Goal: Task Accomplishment & Management: Use online tool/utility

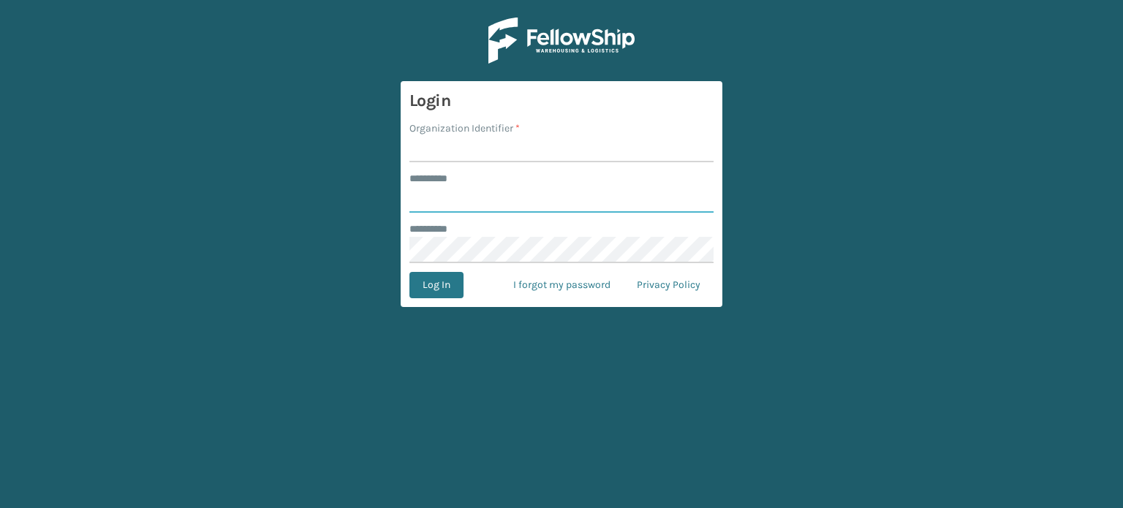
type input "******"
click at [483, 137] on input "Organization Identifier *" at bounding box center [561, 149] width 304 height 26
type input "SuperAdminOrganization"
click at [421, 284] on button "Log In" at bounding box center [436, 285] width 54 height 26
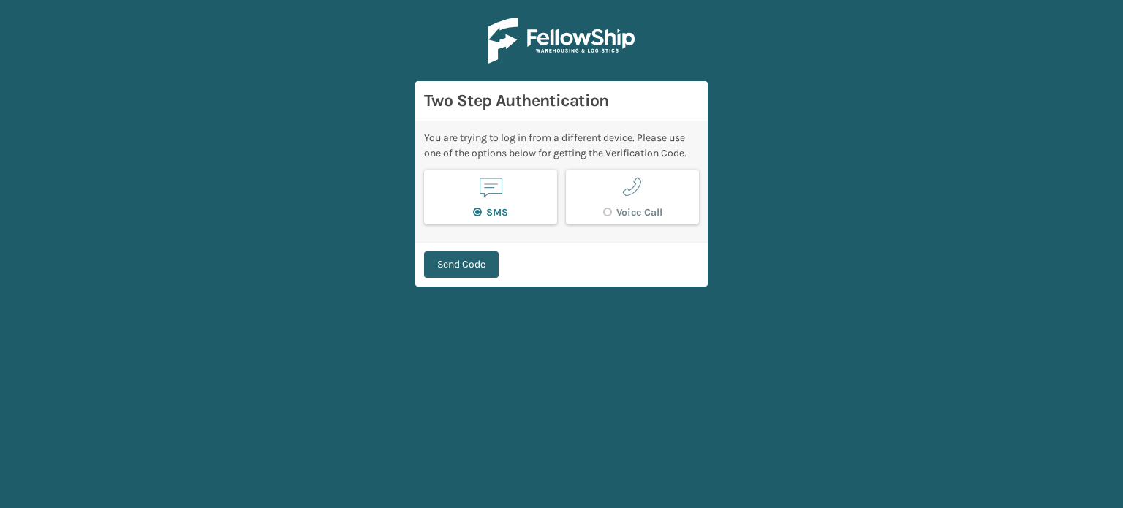
click at [474, 266] on button "Send Code" at bounding box center [461, 264] width 75 height 26
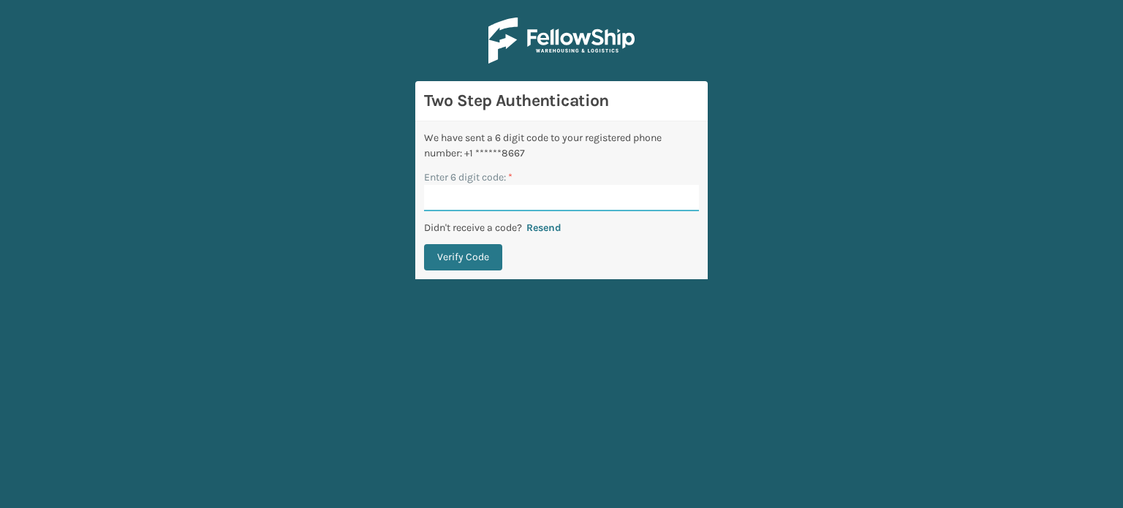
click at [549, 197] on input "Enter 6 digit code: *" at bounding box center [561, 198] width 275 height 26
type input "179211"
click at [424, 244] on button "Verify Code" at bounding box center [463, 257] width 78 height 26
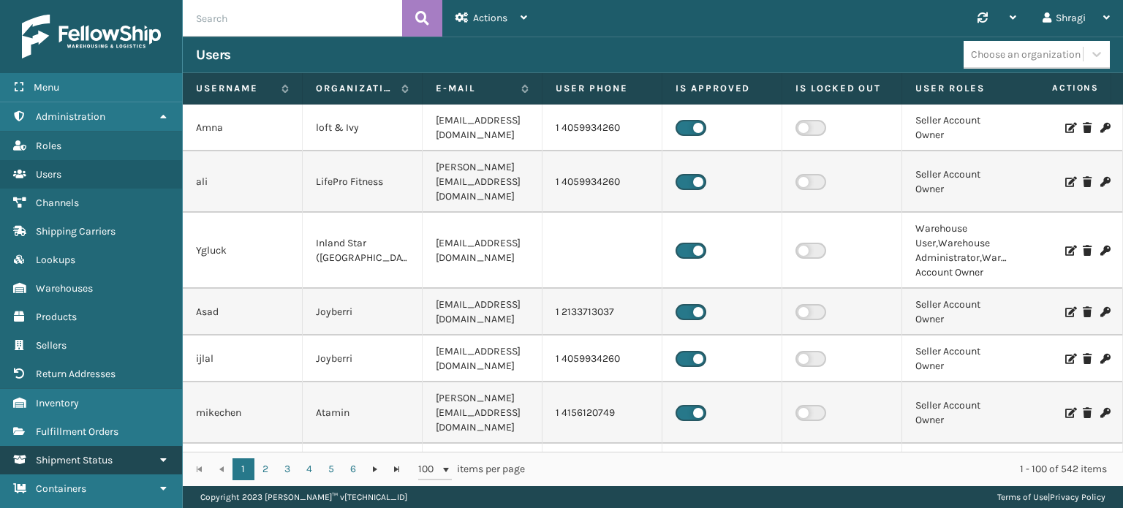
click at [94, 447] on link "Shipment Status" at bounding box center [91, 460] width 182 height 29
drag, startPoint x: 94, startPoint y: 447, endPoint x: 83, endPoint y: 471, distance: 26.5
click at [83, 471] on link "Shipment Status" at bounding box center [91, 460] width 182 height 29
click at [144, 458] on link "Shipment Status" at bounding box center [91, 460] width 182 height 29
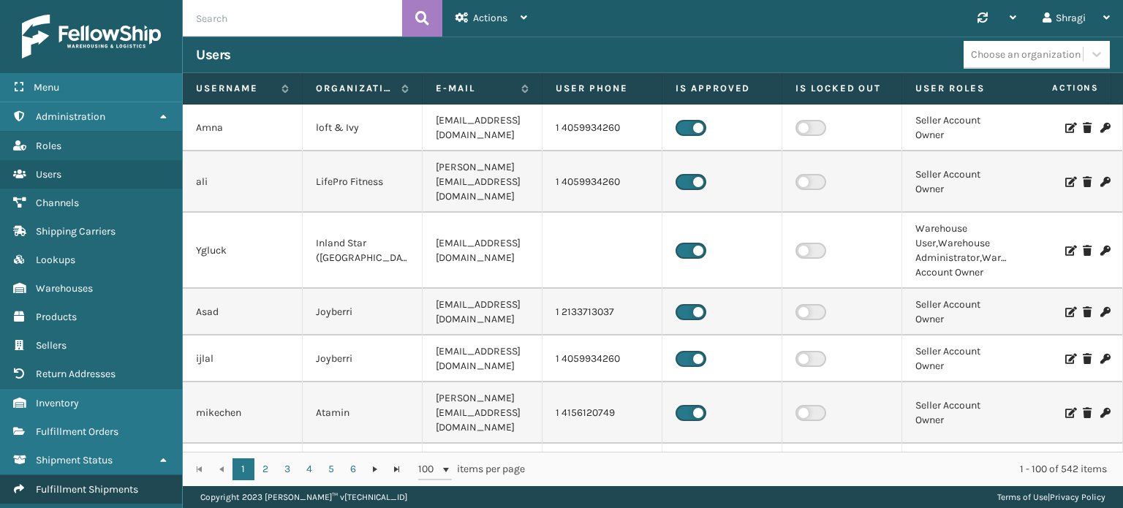
click at [113, 483] on span "Fulfillment Shipments" at bounding box center [87, 489] width 102 height 12
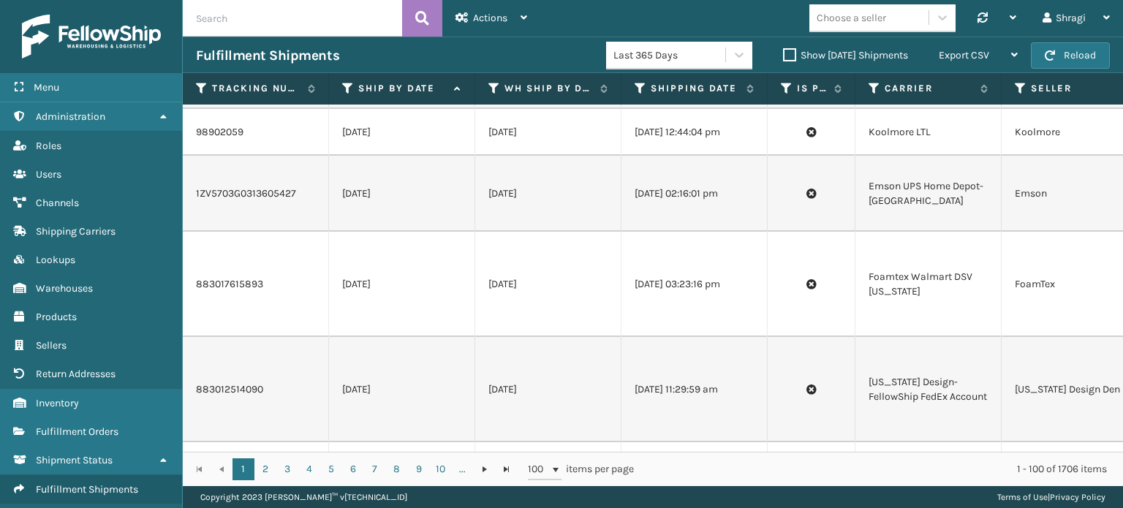
scroll to position [274, 0]
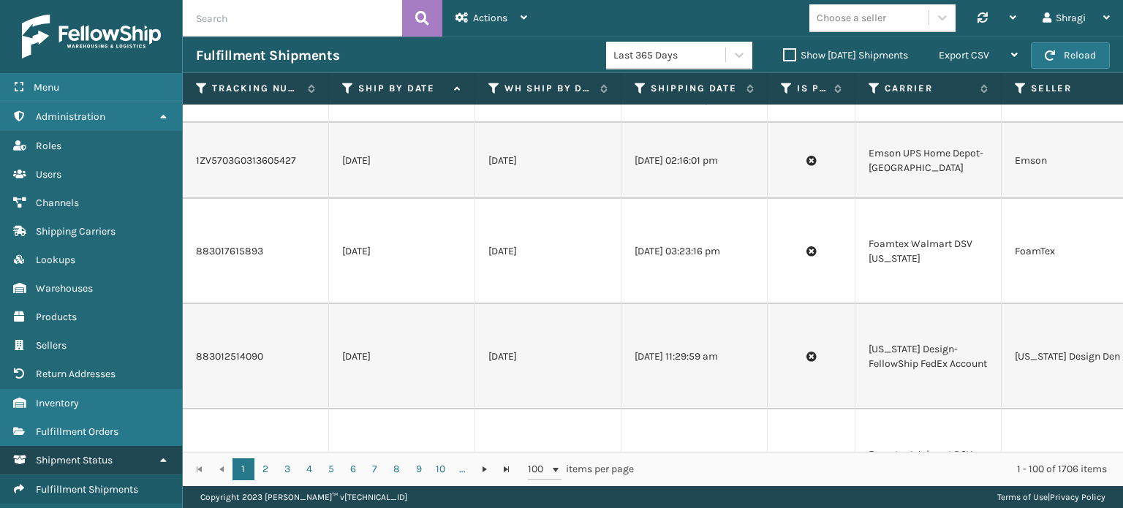
click at [151, 453] on link "Shipment Status" at bounding box center [91, 460] width 182 height 29
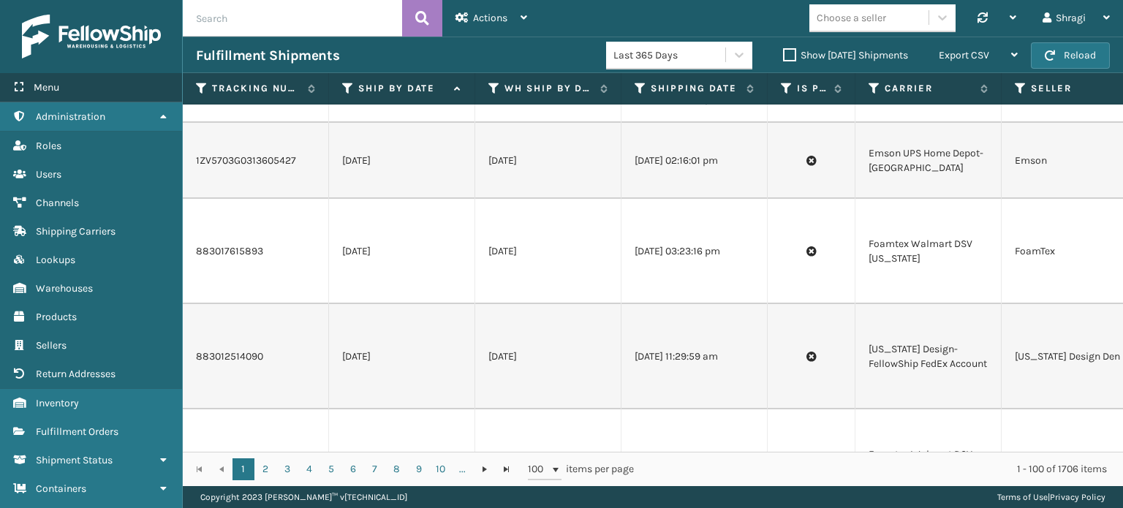
drag, startPoint x: 178, startPoint y: 49, endPoint x: 164, endPoint y: 72, distance: 27.2
click at [175, 64] on div at bounding box center [91, 36] width 182 height 73
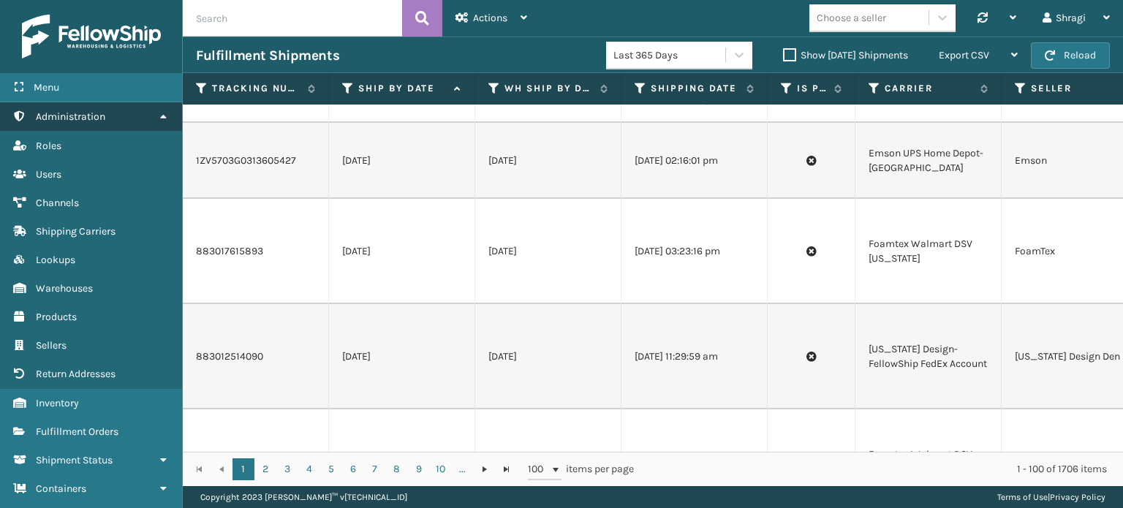
click at [124, 121] on link "Administration" at bounding box center [91, 116] width 182 height 29
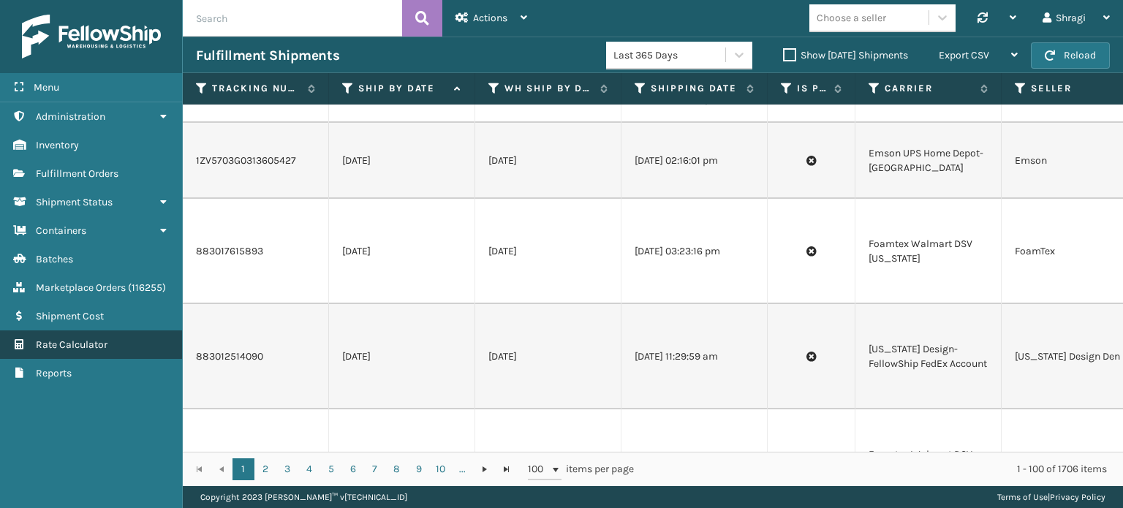
click at [102, 341] on span "Rate Calculator" at bounding box center [72, 344] width 72 height 12
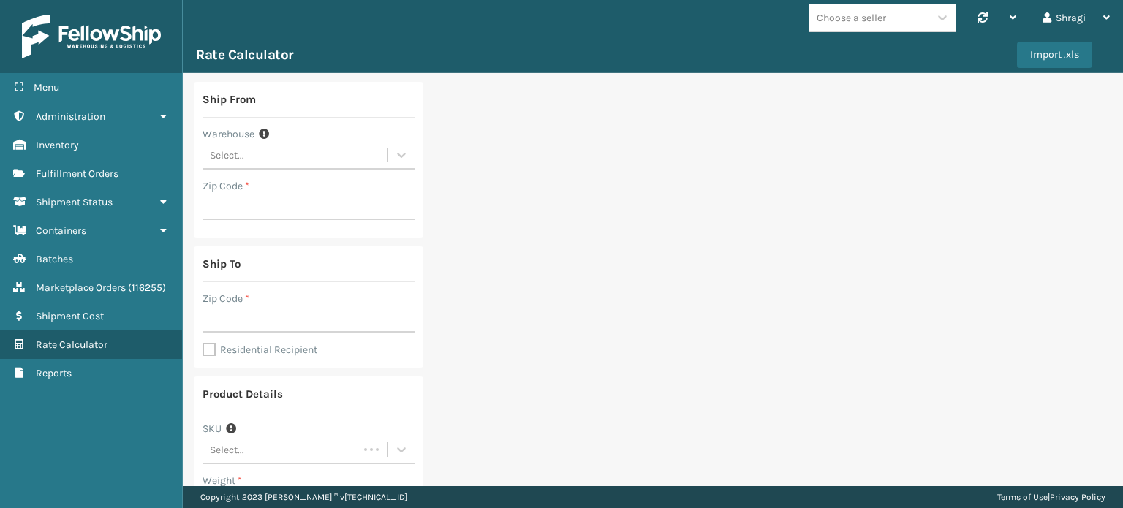
click at [261, 158] on div "Select..." at bounding box center [294, 155] width 185 height 24
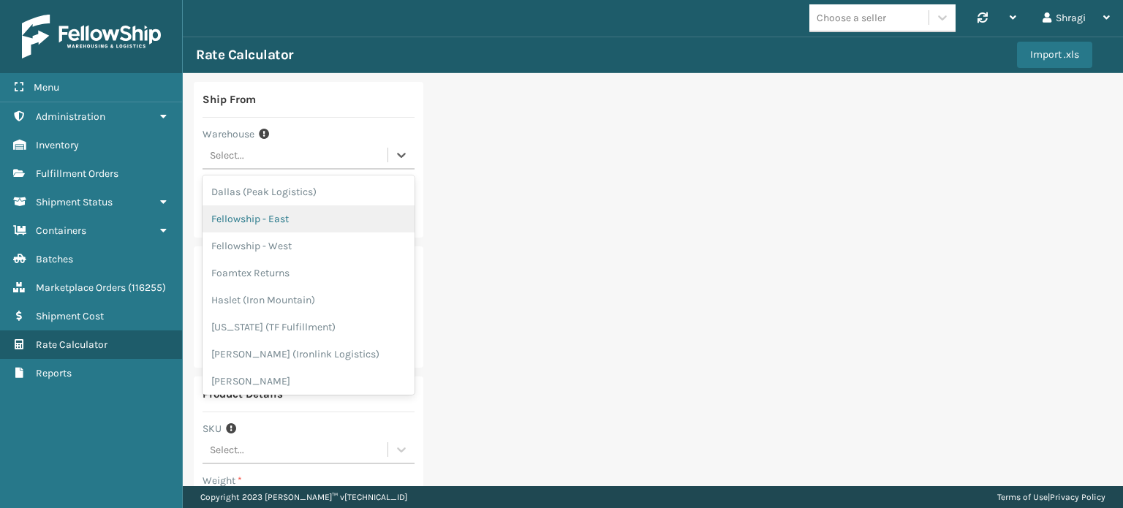
click at [354, 216] on div "Fellowship - East" at bounding box center [308, 218] width 212 height 27
type input "19007"
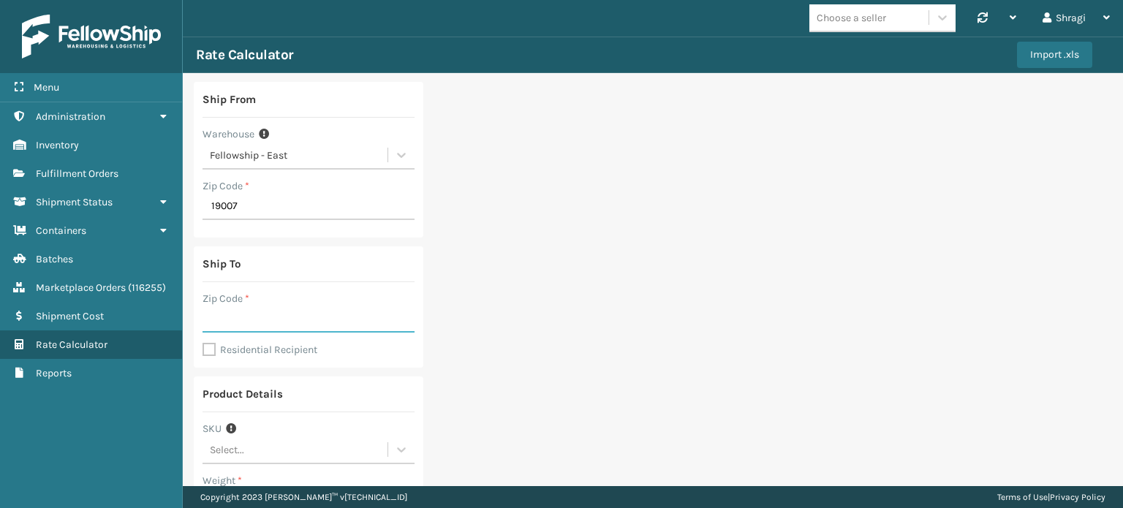
click at [284, 327] on input "Zip Code *" at bounding box center [308, 319] width 212 height 26
type input "15133"
click at [635, 316] on div "Ship From Warehouse Fellowship - East Zip Code * 19007 Ship To Zip Code * 15133…" at bounding box center [653, 437] width 940 height 729
click at [211, 340] on div "Ship To Zip Code * 15133 Residential Recipient" at bounding box center [309, 306] width 230 height 121
click at [211, 347] on label "Residential Recipient" at bounding box center [259, 350] width 115 height 12
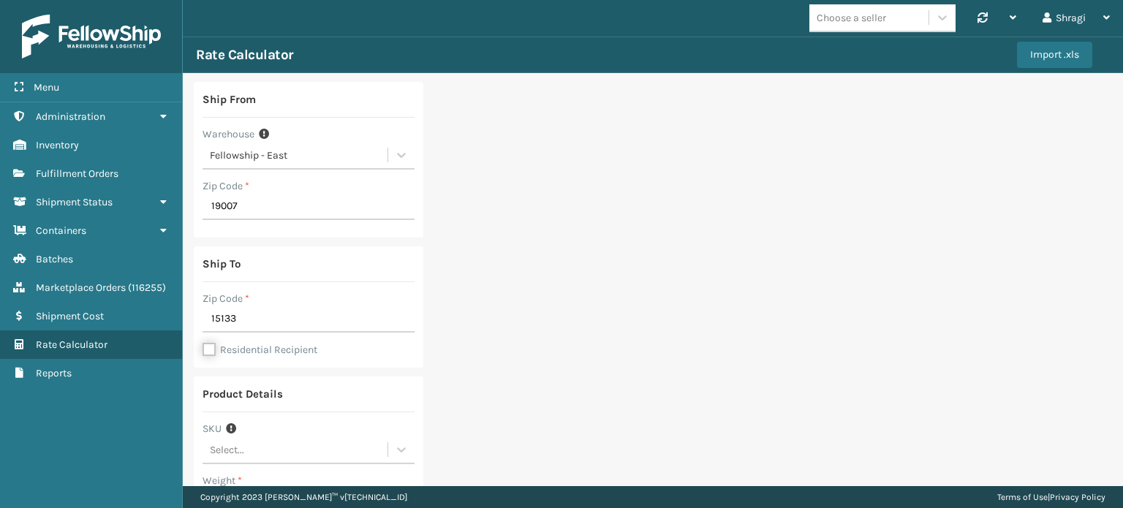
click at [203, 343] on input "Residential Recipient" at bounding box center [202, 341] width 1 height 1
checkbox input "true"
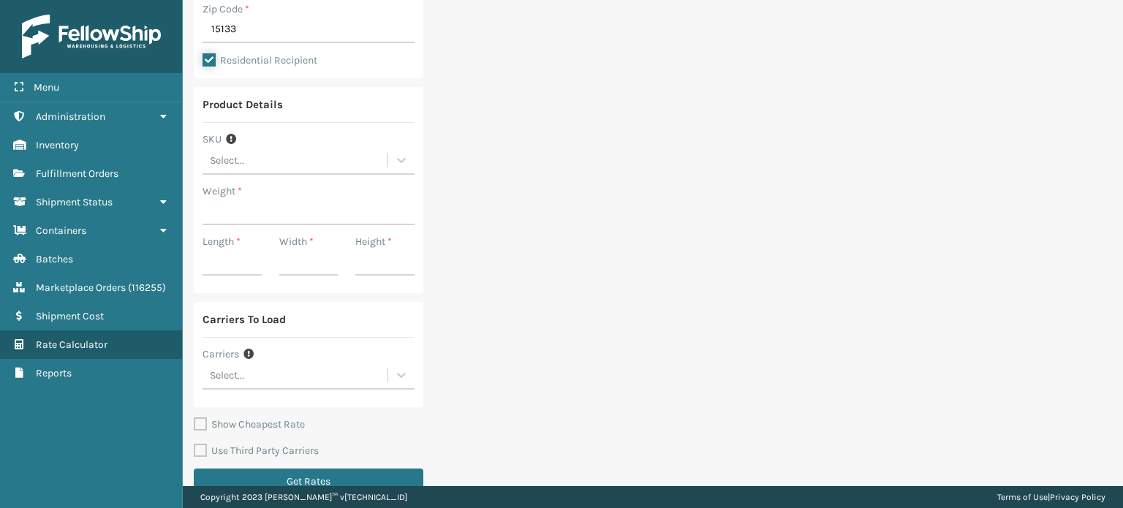
scroll to position [314, 0]
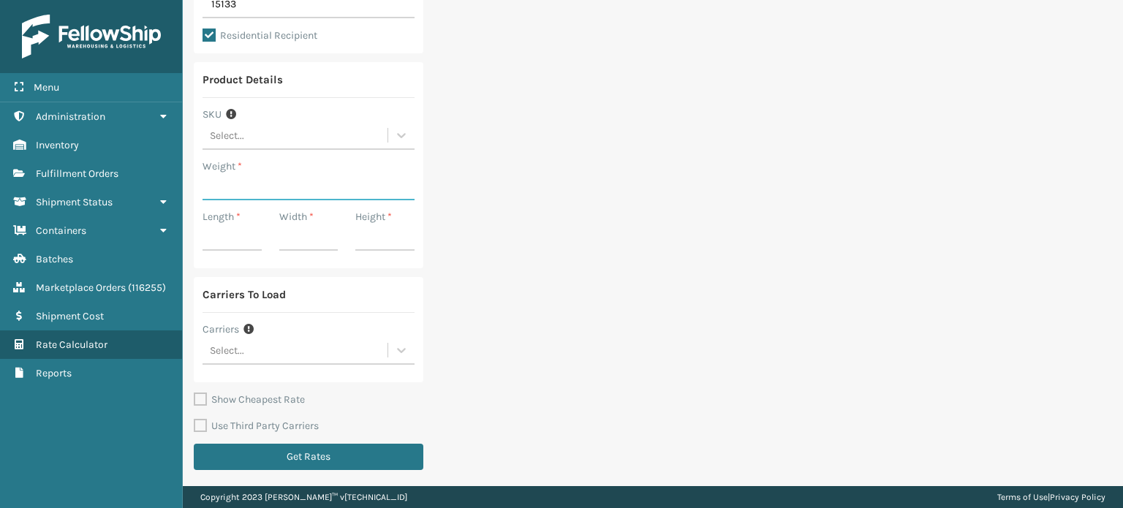
click at [289, 190] on input "Weight *" at bounding box center [308, 187] width 212 height 26
type input "52"
click at [202, 245] on input "Length *" at bounding box center [231, 237] width 59 height 26
type input "13"
click at [319, 233] on input "Width *" at bounding box center [308, 237] width 59 height 26
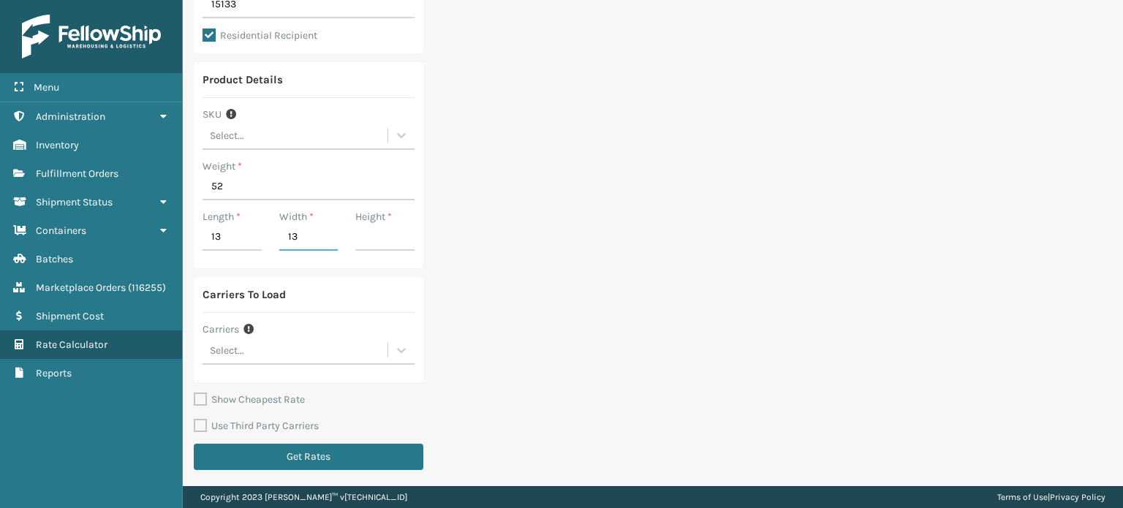
type input "13"
click at [388, 241] on input "Height *" at bounding box center [384, 237] width 59 height 26
type input "2"
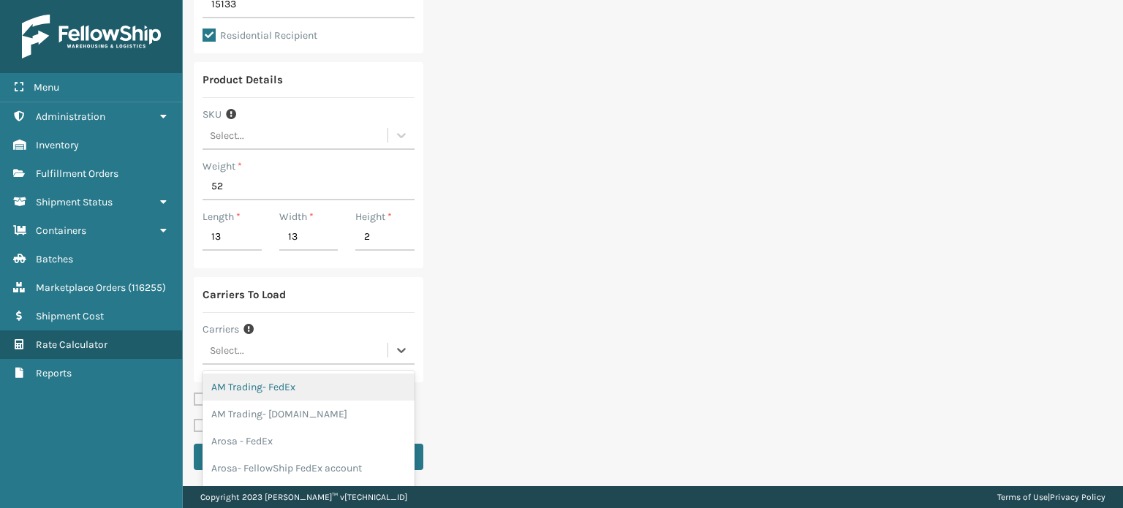
click at [310, 356] on div "Select..." at bounding box center [294, 350] width 185 height 24
click at [459, 364] on div "Ship From Warehouse Fellowship - East Zip Code * 19007 Ship To Zip Code * 15133…" at bounding box center [653, 123] width 940 height 729
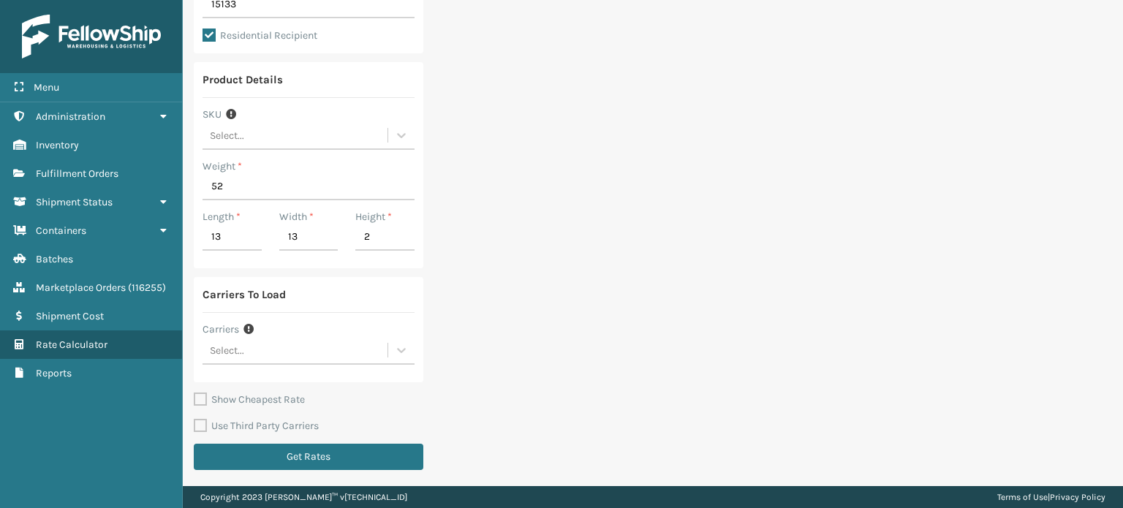
click at [265, 394] on label "Show Cheapest Rate" at bounding box center [249, 399] width 111 height 12
checkbox input "true"
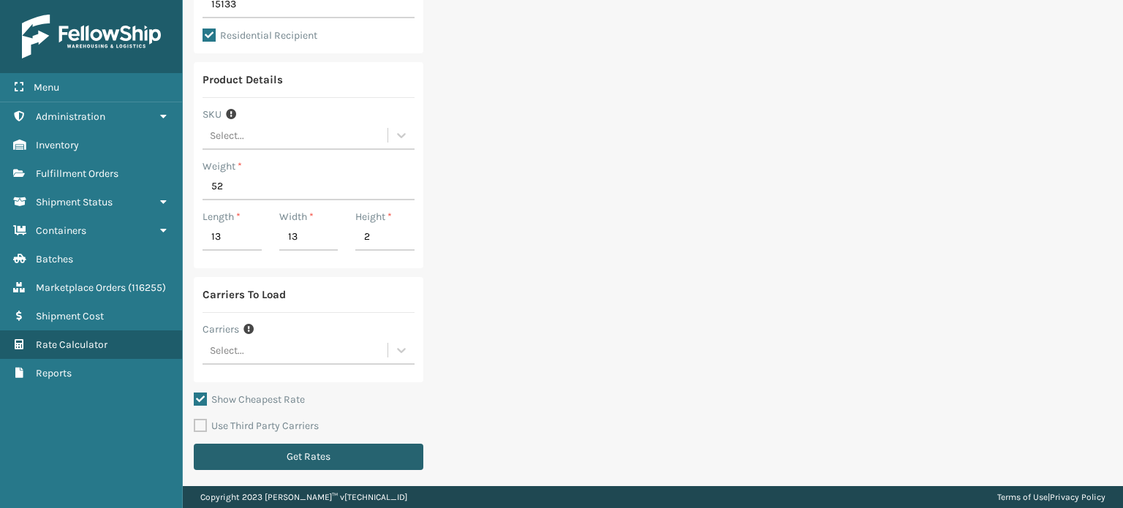
click at [293, 444] on button "Get Rates" at bounding box center [309, 457] width 230 height 26
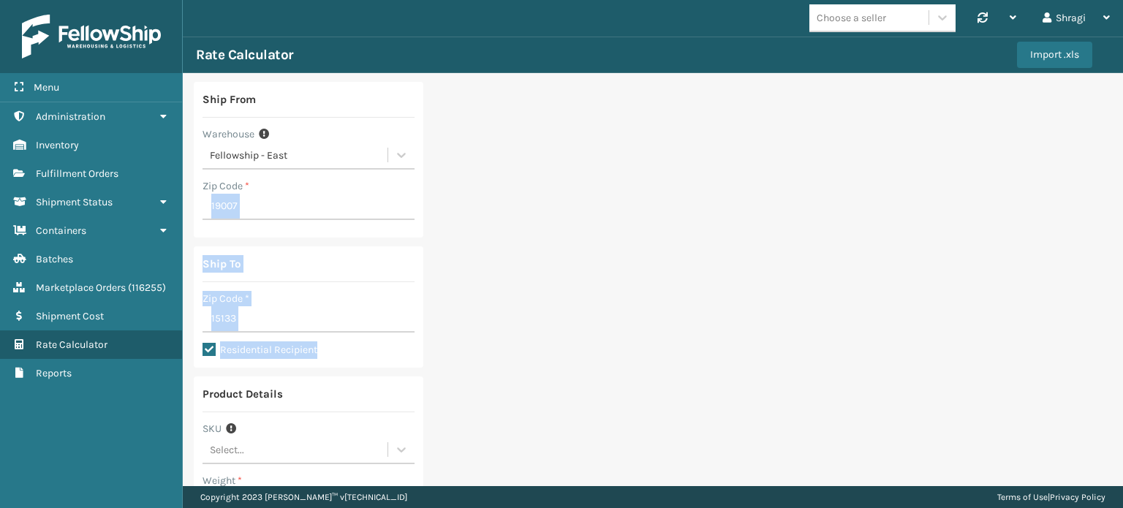
drag, startPoint x: 1122, startPoint y: 175, endPoint x: 1115, endPoint y: 342, distance: 166.8
click at [1115, 342] on div "Choose a seller Synchronise all channels Shragi Log Out Rate Calculator Import …" at bounding box center [653, 243] width 940 height 486
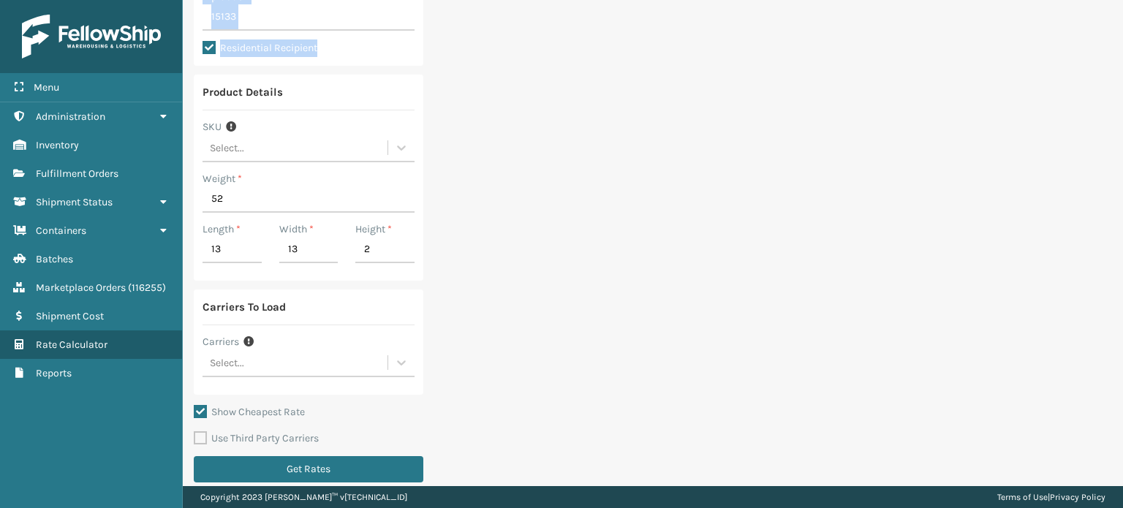
scroll to position [314, 0]
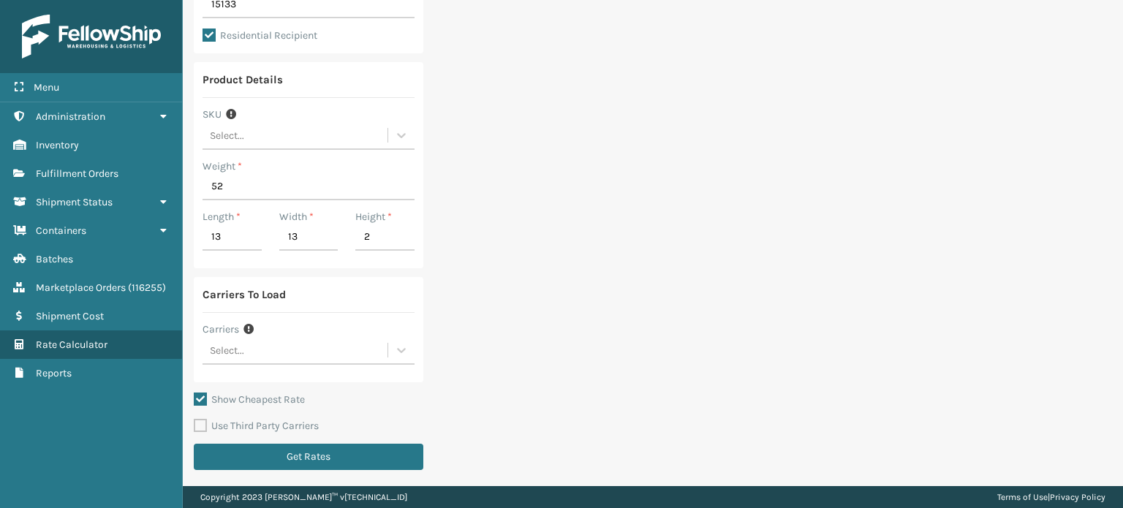
click at [298, 348] on div "Select..." at bounding box center [294, 350] width 185 height 24
drag, startPoint x: 412, startPoint y: 384, endPoint x: 412, endPoint y: 397, distance: 13.2
click at [412, 397] on div "Ship From Warehouse Fellowship - East Zip Code * 19007 Ship To Zip Code * 15133…" at bounding box center [309, 123] width 230 height 711
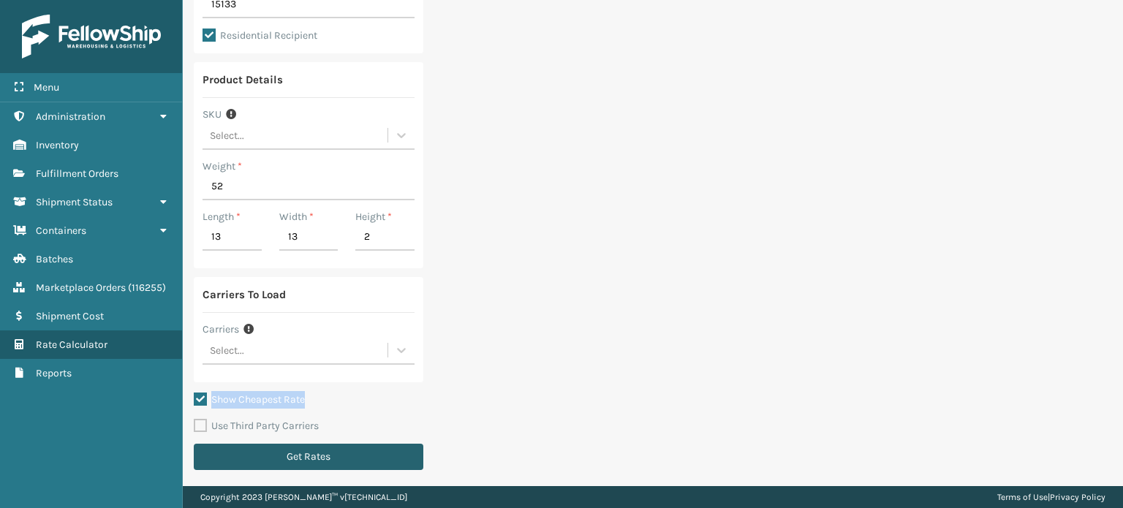
click at [310, 453] on button "Get Rates" at bounding box center [309, 457] width 230 height 26
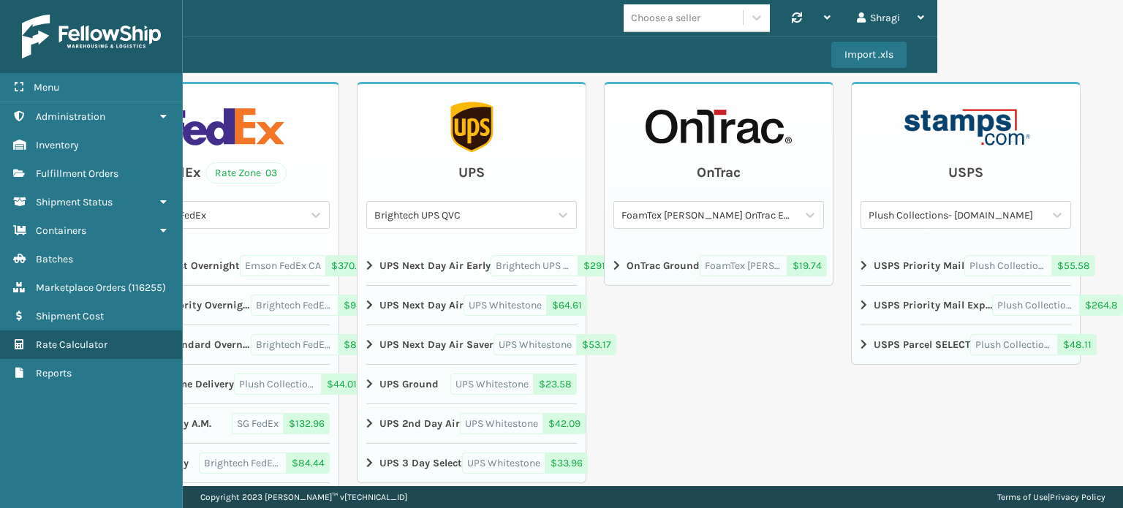
scroll to position [0, 0]
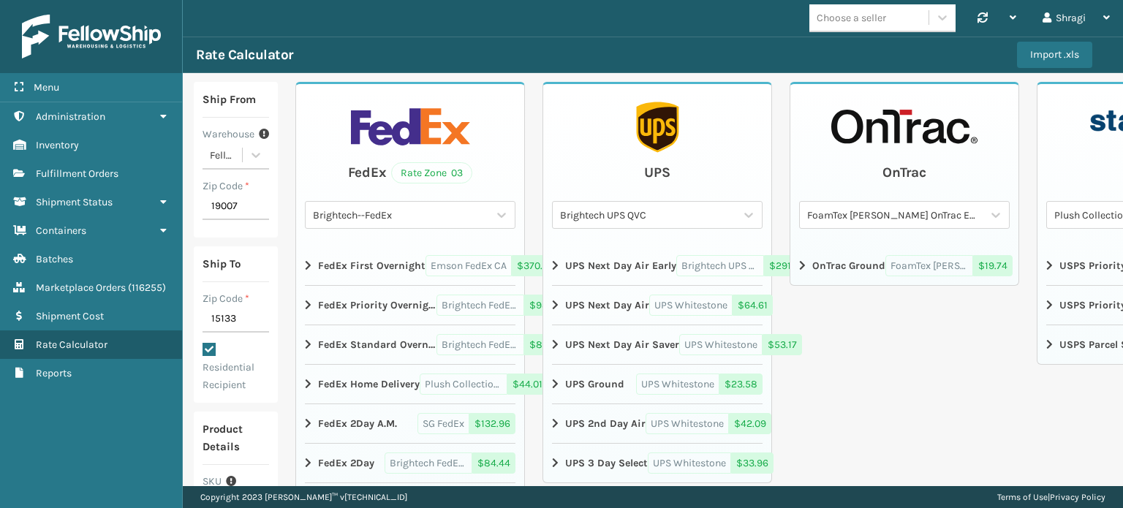
click at [306, 304] on icon at bounding box center [309, 306] width 9 height 12
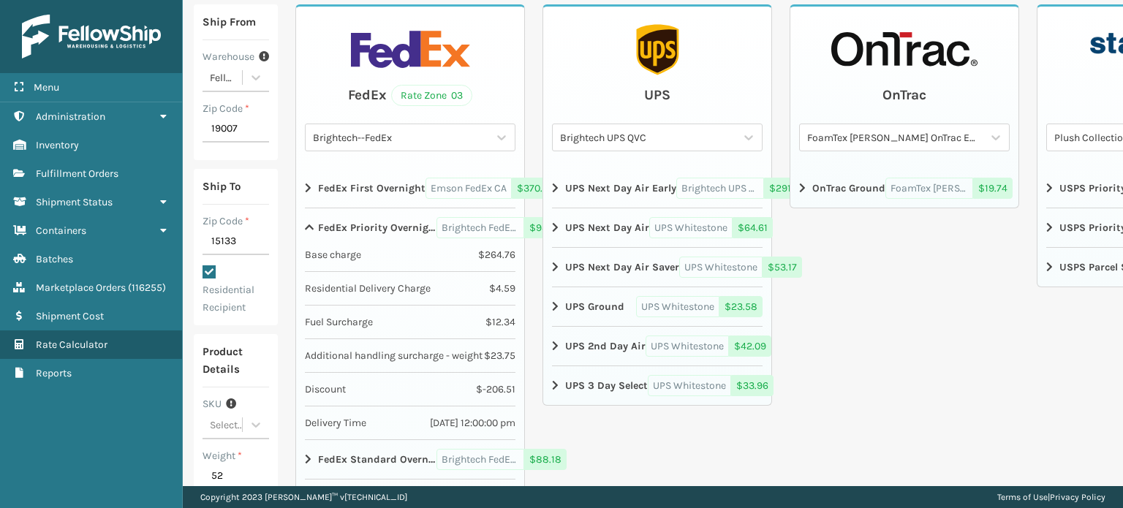
scroll to position [62, 0]
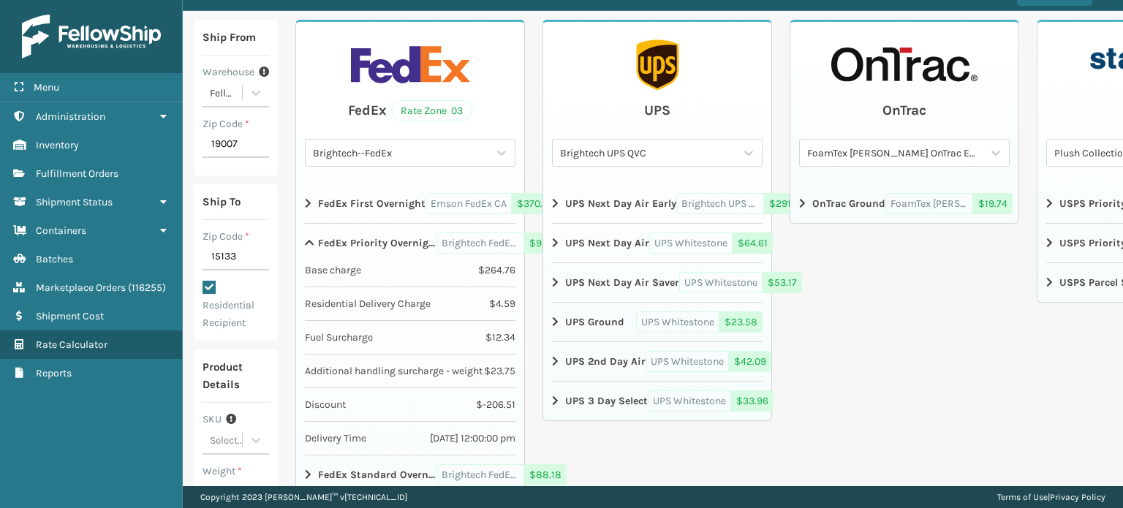
click at [837, 207] on strong "OnTrac Ground" at bounding box center [848, 203] width 73 height 15
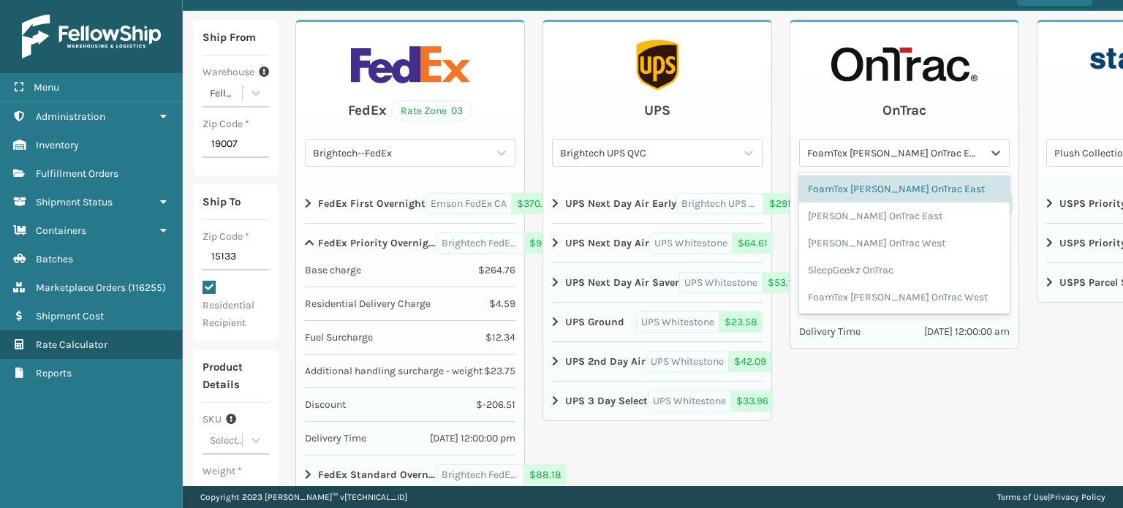
click at [954, 156] on div "FoamTex [PERSON_NAME] OnTrac East" at bounding box center [895, 152] width 177 height 15
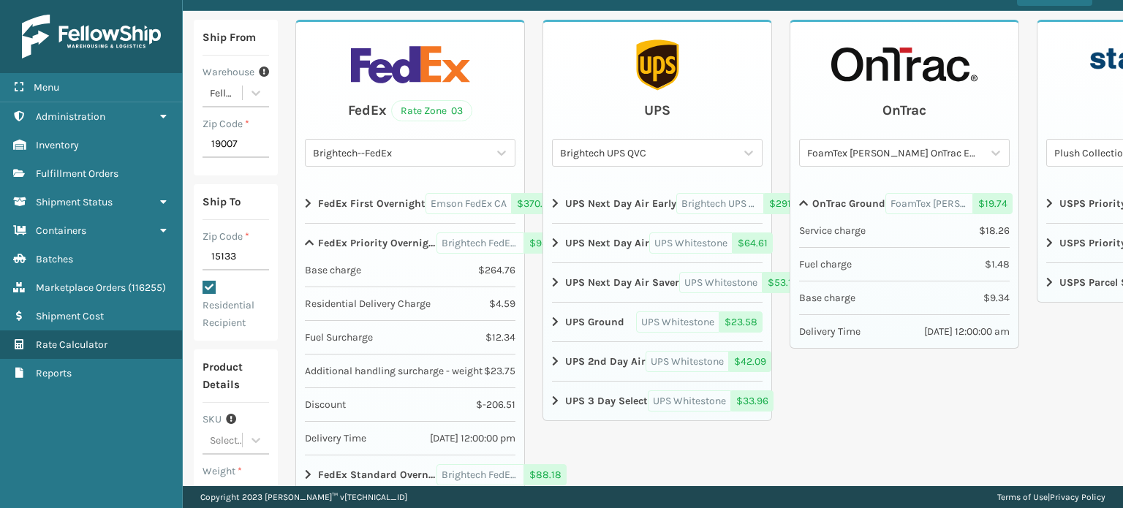
click at [882, 120] on div "OnTrac" at bounding box center [904, 110] width 44 height 22
